Goal: Navigation & Orientation: Find specific page/section

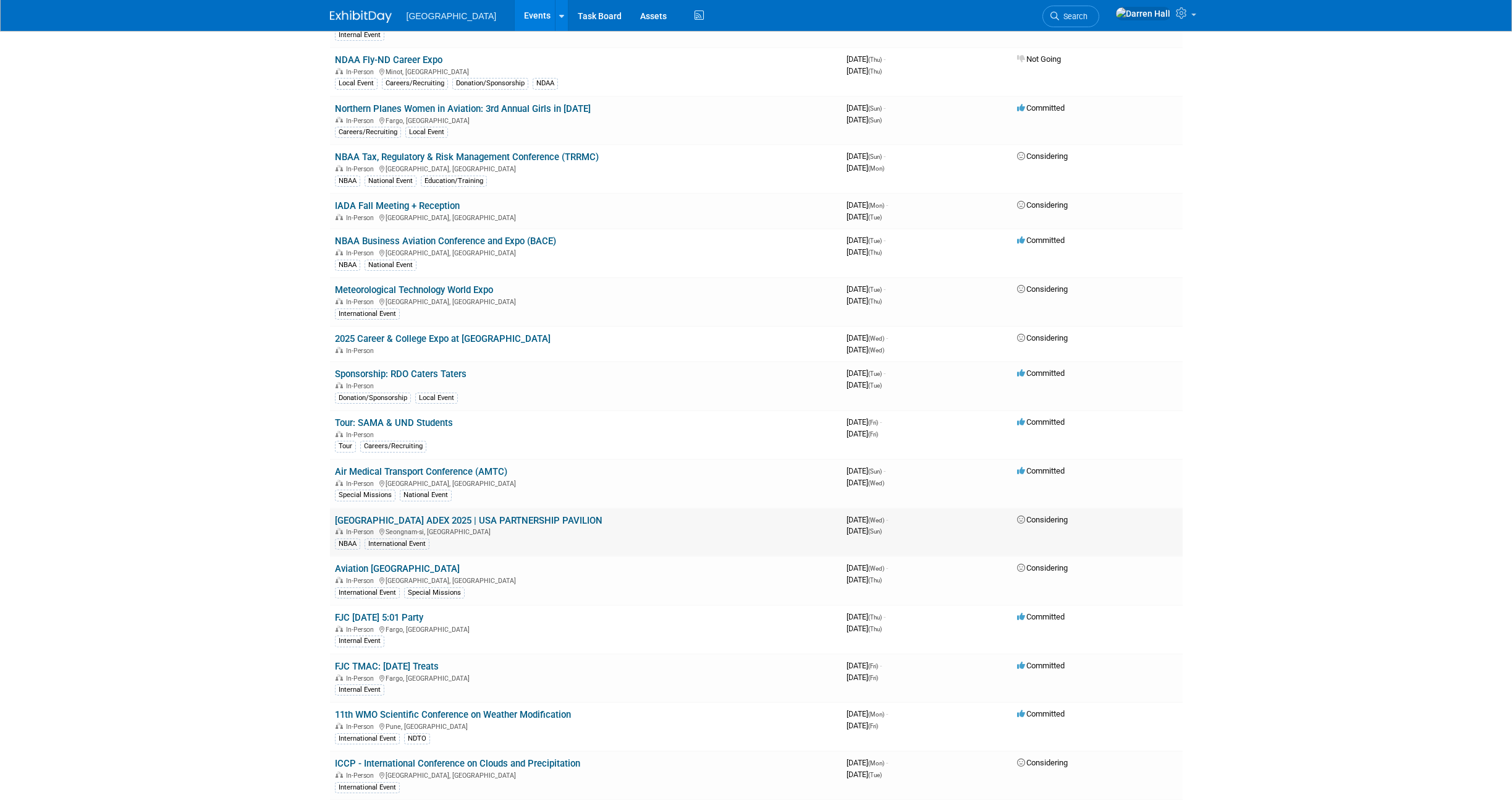
scroll to position [426, 0]
click at [443, 240] on link "NBAA Business Aviation Conference and Expo (BACE)" at bounding box center [445, 242] width 221 height 11
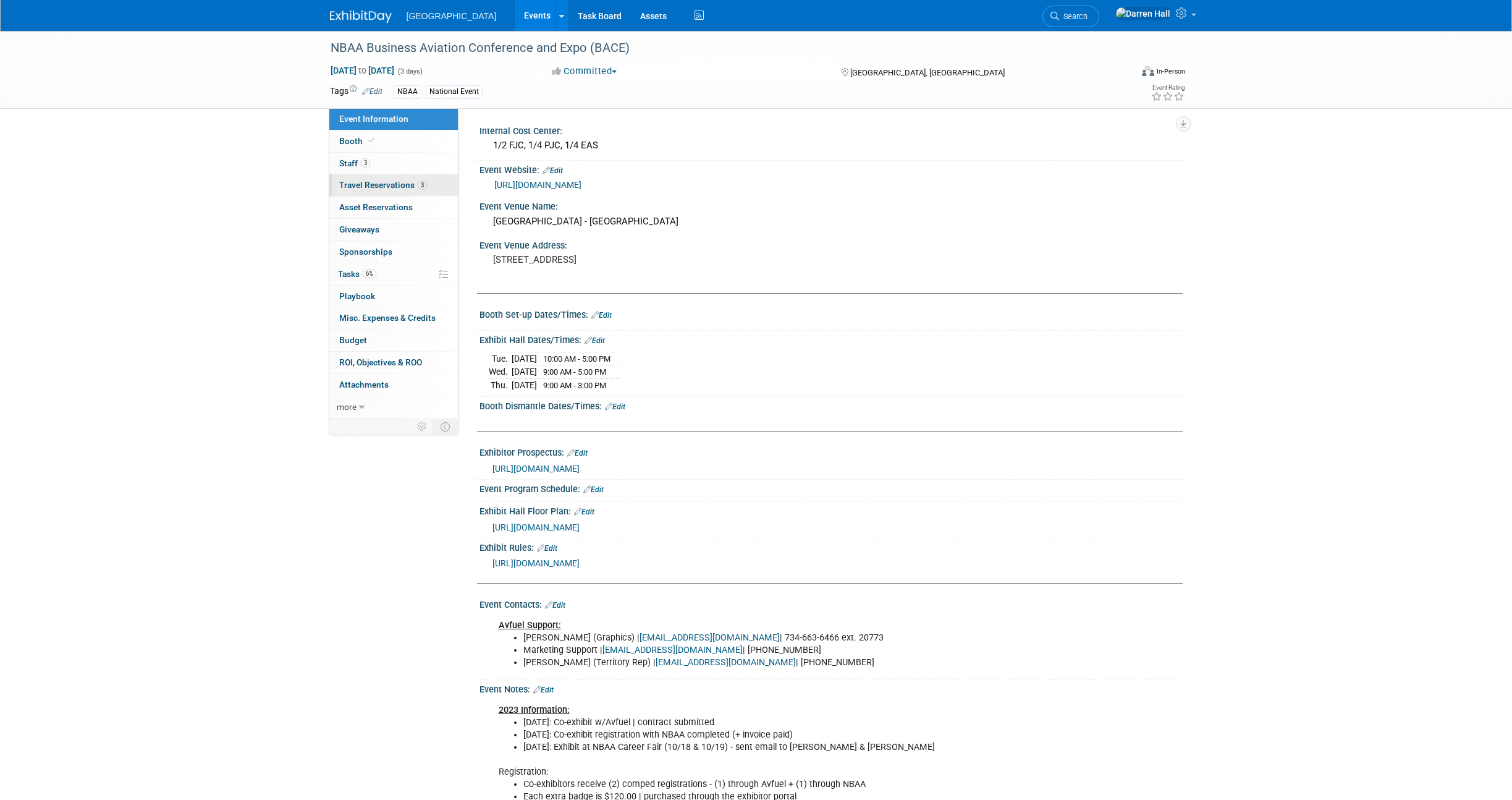
click at [357, 184] on span "Travel Reservations 3" at bounding box center [382, 185] width 88 height 10
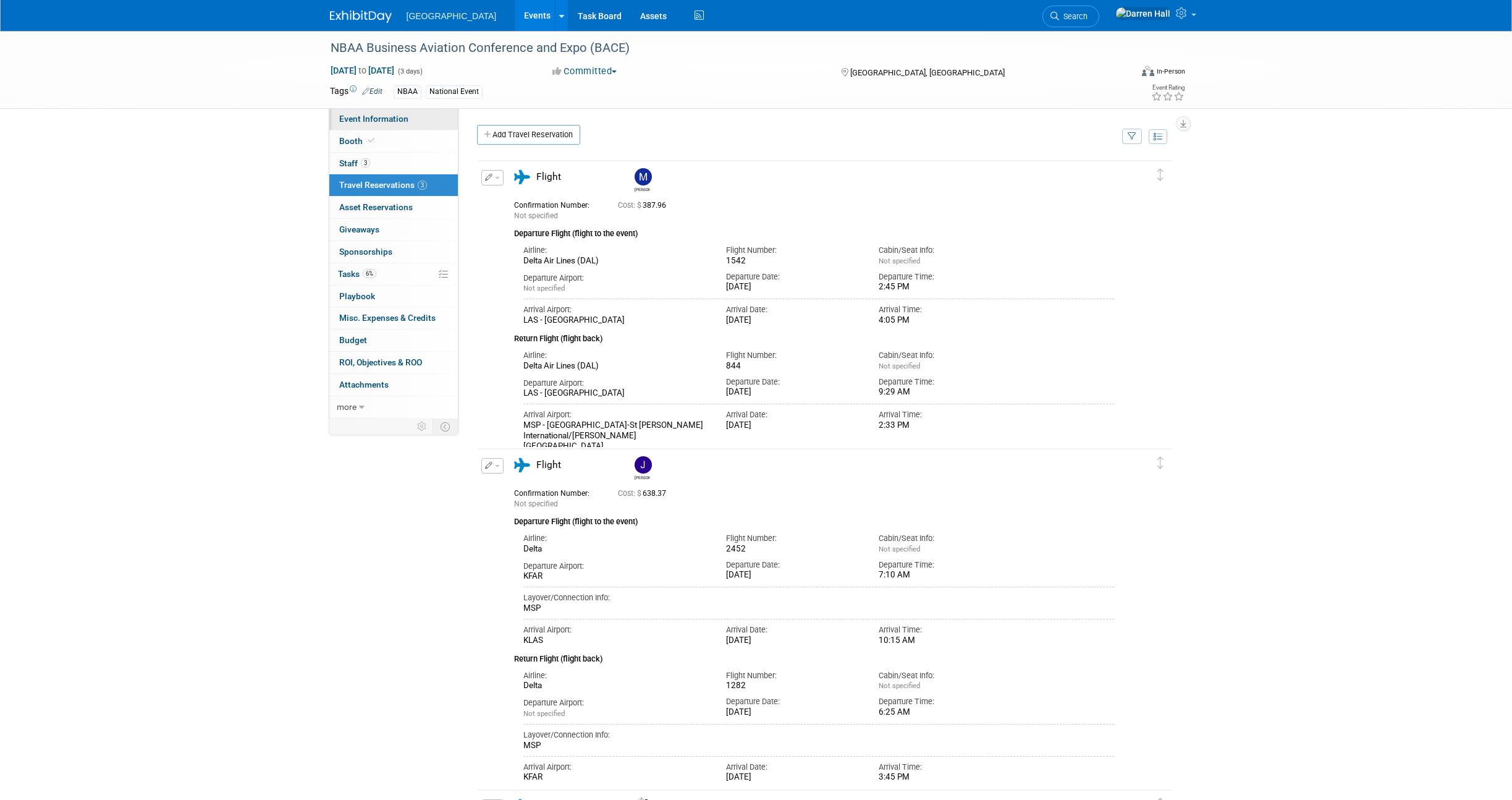
click at [361, 113] on link "Event Information" at bounding box center [393, 118] width 128 height 22
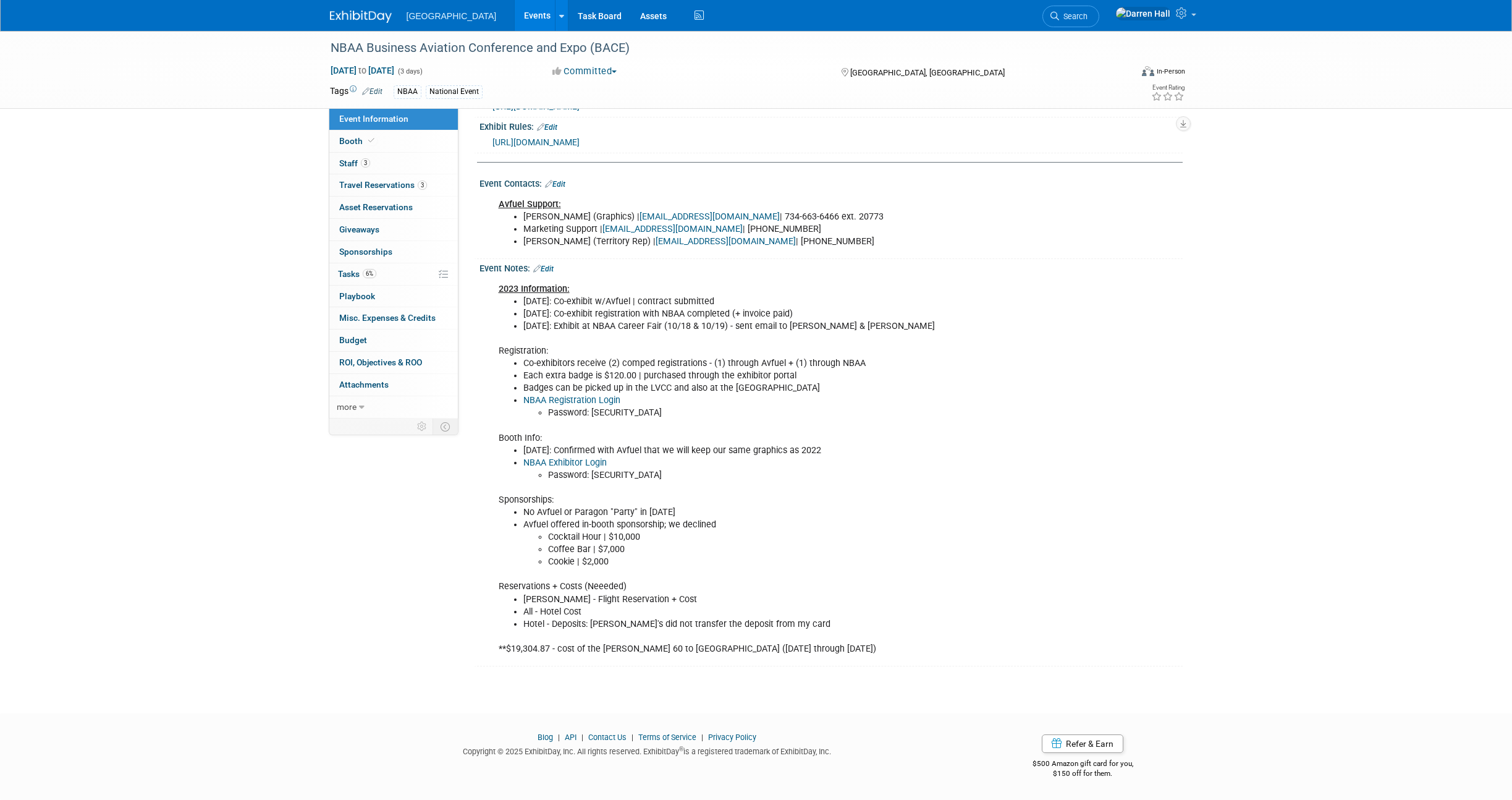
scroll to position [433, 0]
